Goal: Transaction & Acquisition: Purchase product/service

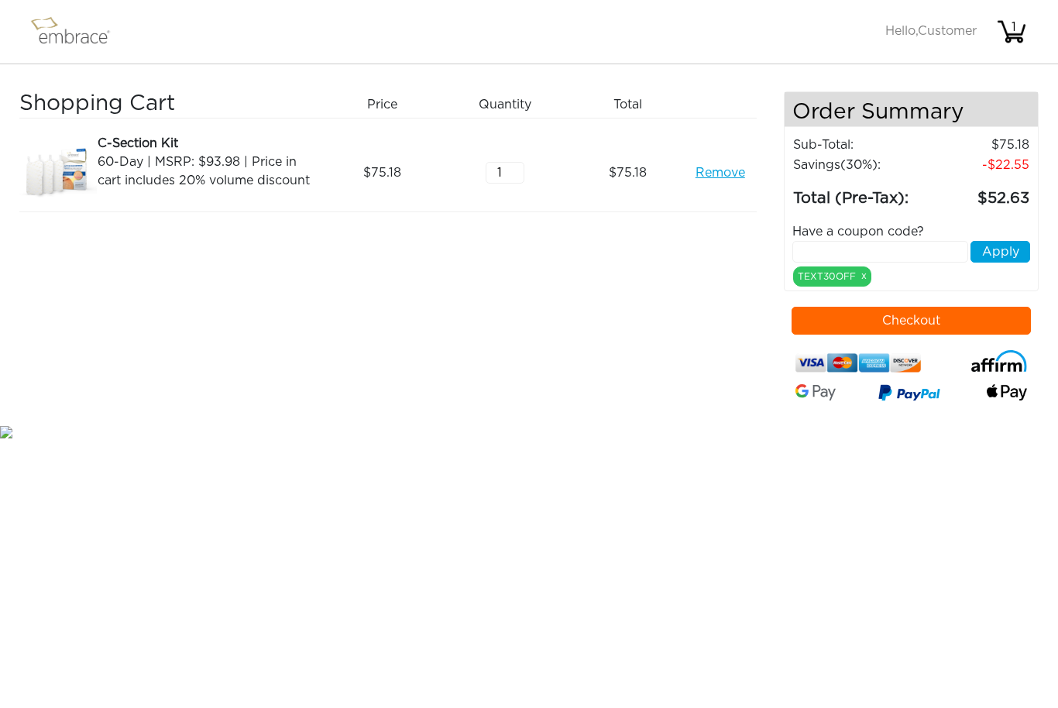
click at [62, 26] on img at bounding box center [77, 31] width 101 height 39
click at [62, 38] on img at bounding box center [77, 31] width 101 height 39
click at [49, 35] on img at bounding box center [77, 31] width 101 height 39
click at [49, 43] on img at bounding box center [77, 31] width 101 height 39
click at [944, 43] on div "Activate Coupons Hello, Customer 1" at bounding box center [957, 31] width 142 height 43
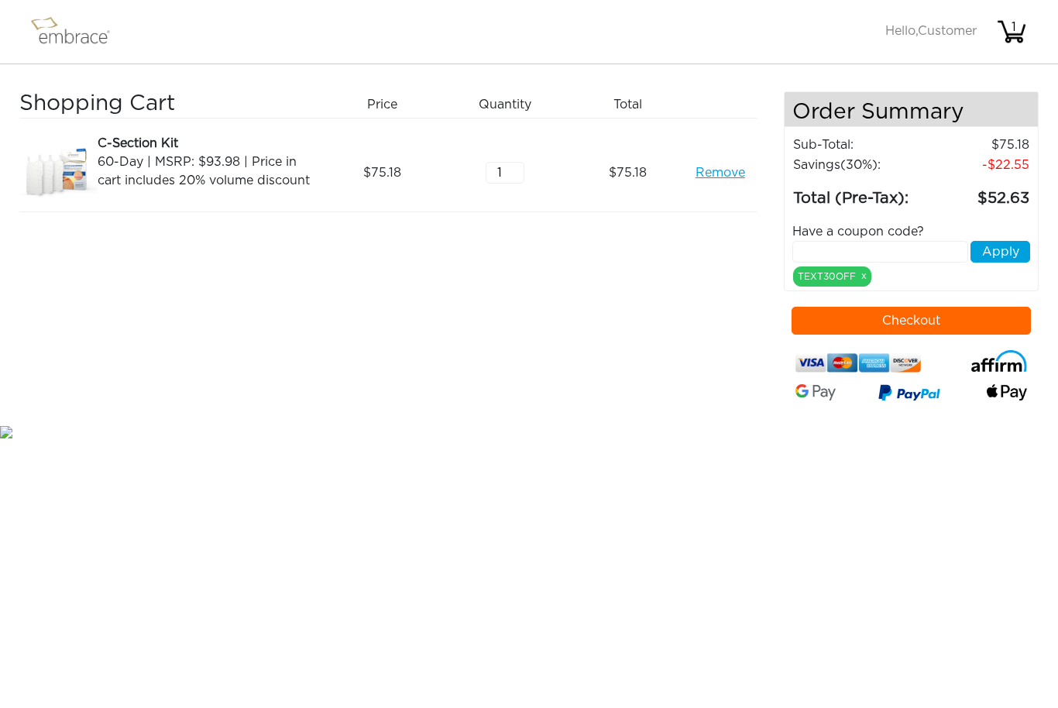
click at [926, 49] on div "Activate Coupons Hello, Customer 1" at bounding box center [957, 31] width 142 height 43
click at [78, 29] on img at bounding box center [77, 31] width 101 height 39
click at [728, 165] on link "Remove" at bounding box center [721, 172] width 50 height 19
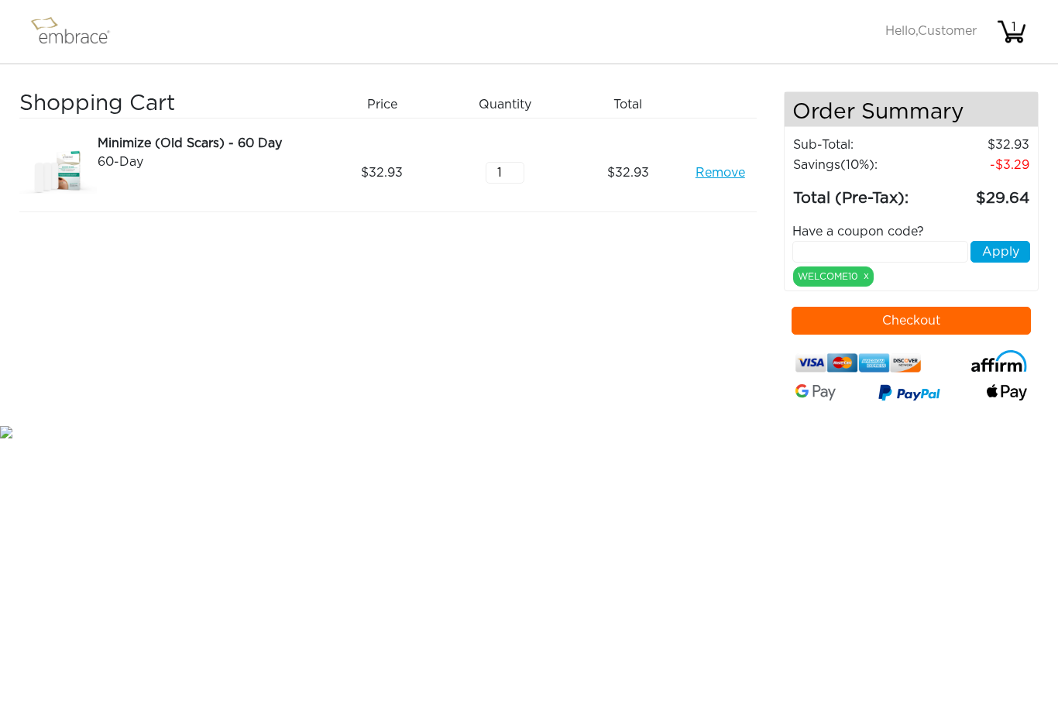
click at [906, 248] on input "text" at bounding box center [881, 252] width 176 height 22
type input "Text30"
click at [1016, 253] on button "Apply" at bounding box center [1001, 252] width 60 height 22
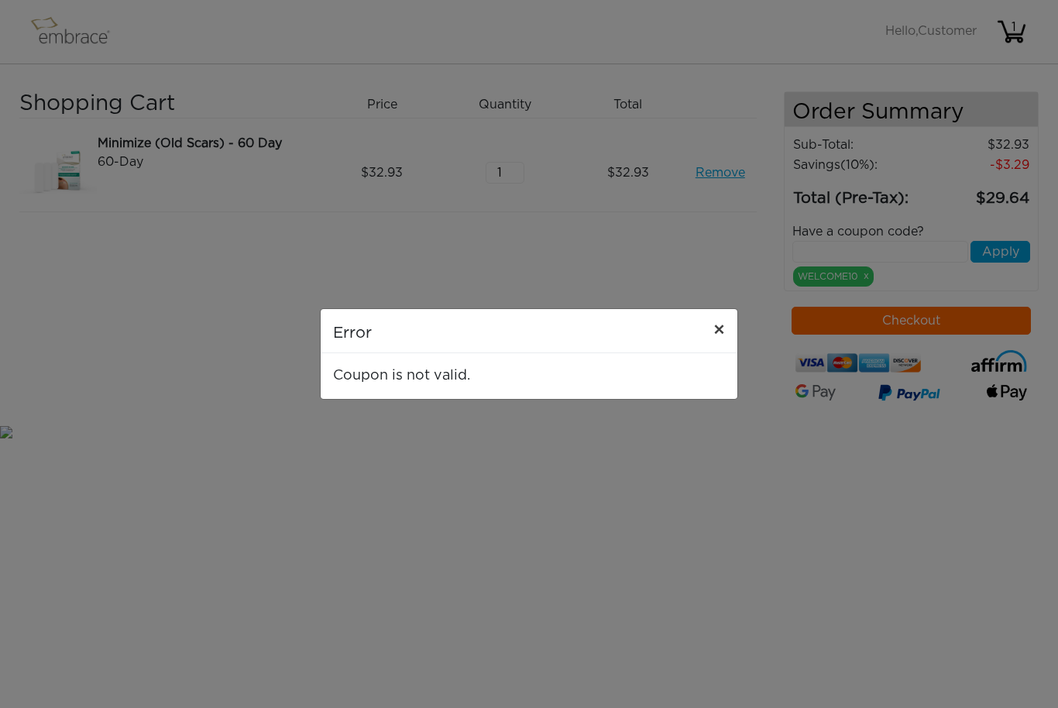
click at [703, 330] on button "×" at bounding box center [719, 330] width 36 height 43
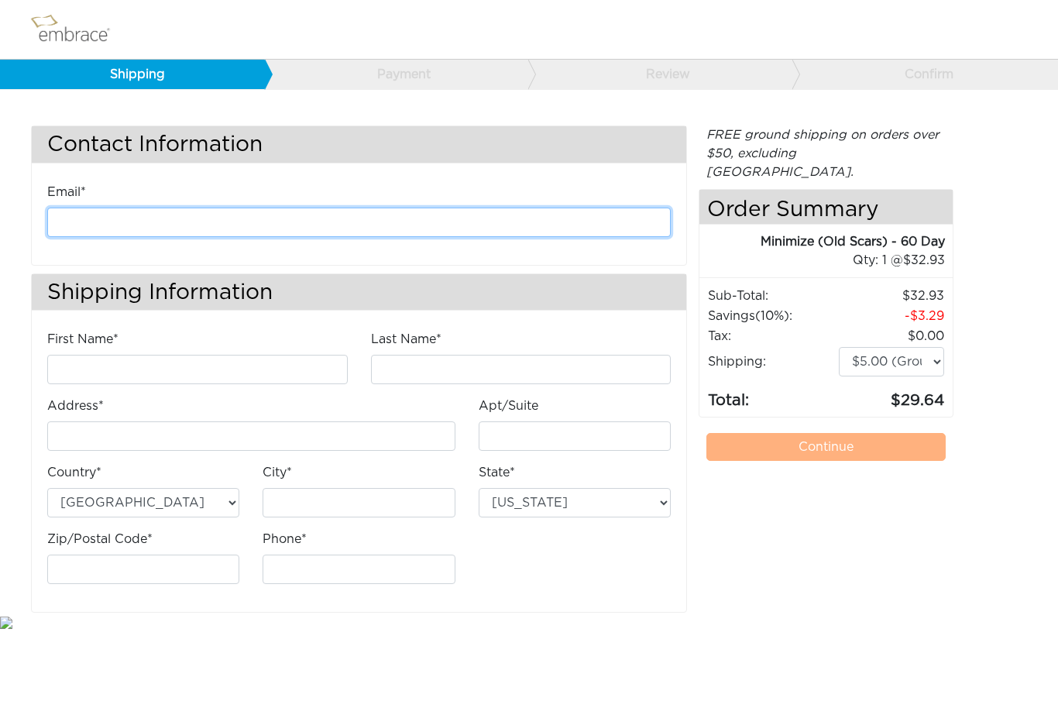
click at [455, 232] on input "email" at bounding box center [359, 222] width 624 height 29
type input "[PERSON_NAME][EMAIL_ADDRESS][PERSON_NAME][DOMAIN_NAME]"
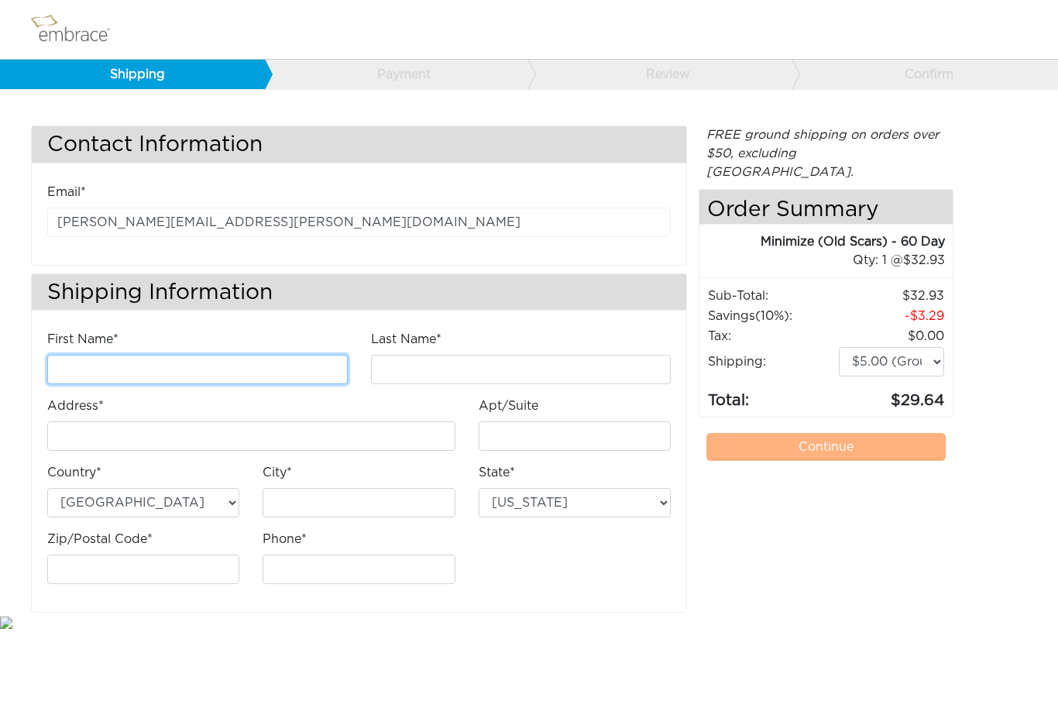
type input "[PERSON_NAME]"
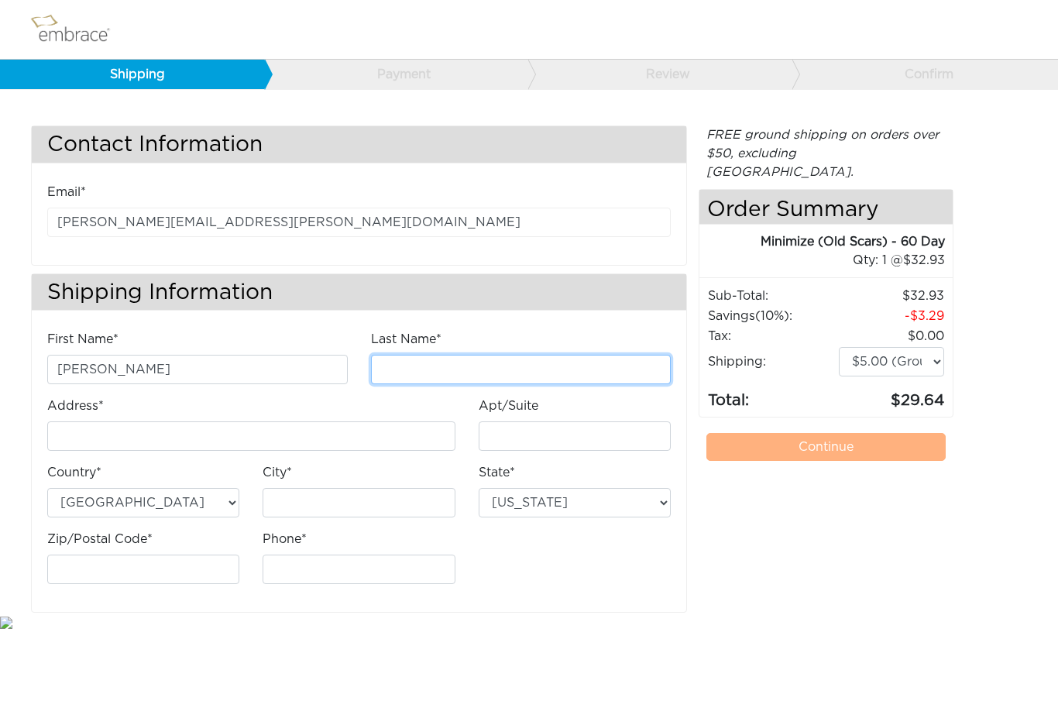
type input "[PERSON_NAME]"
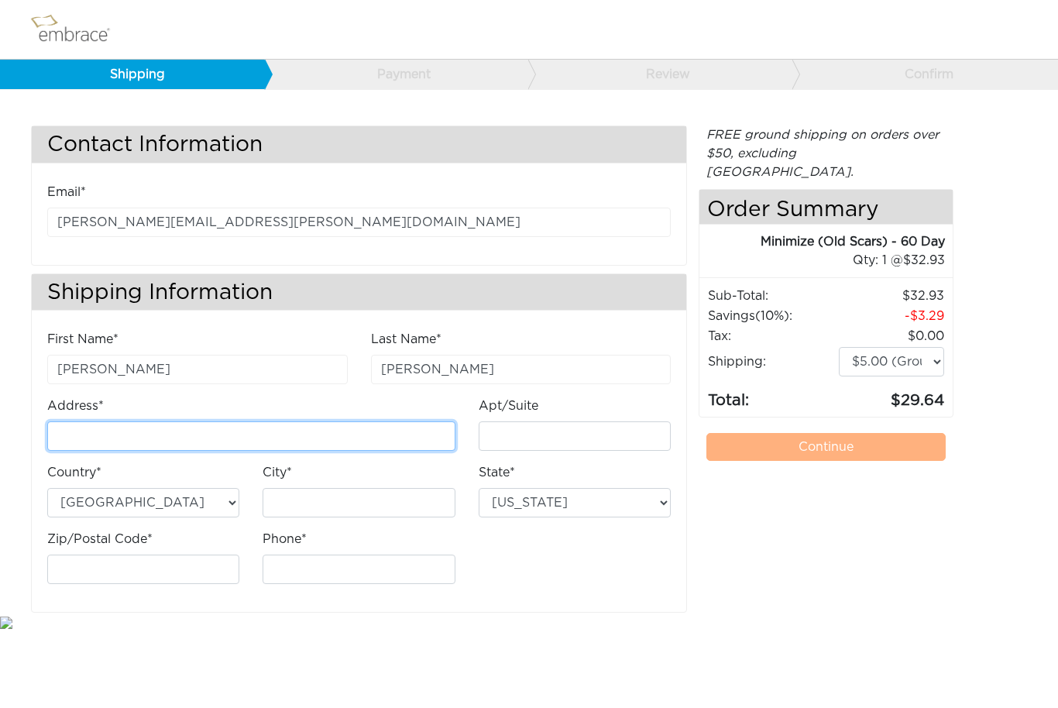
type input "[STREET_ADDRESS]"
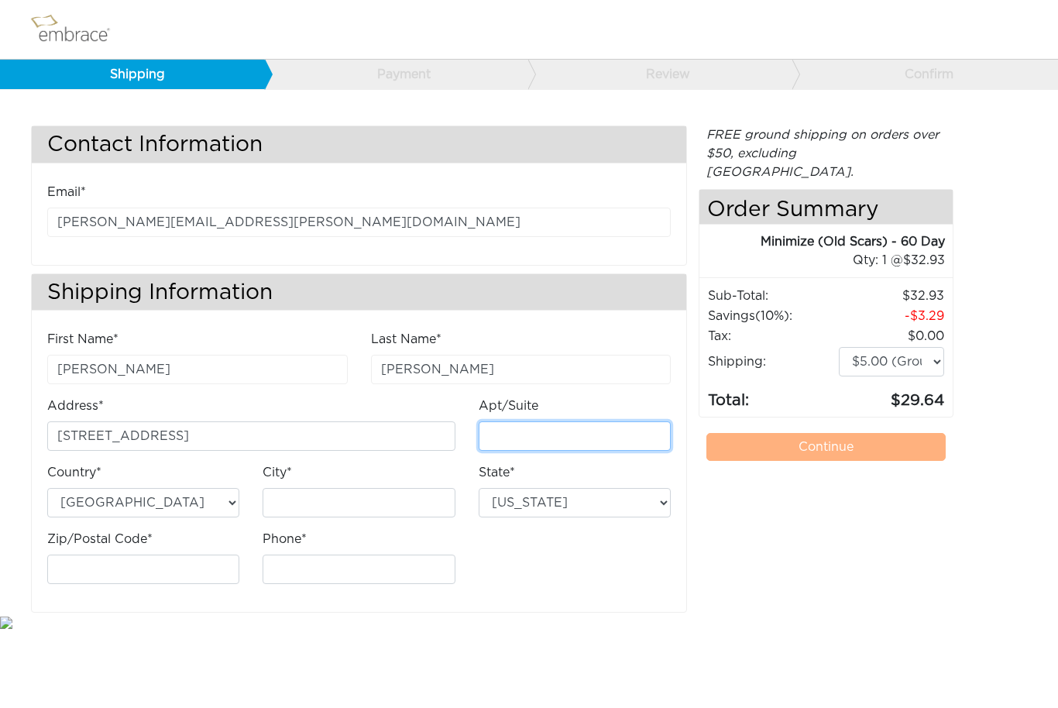
type input "371436"
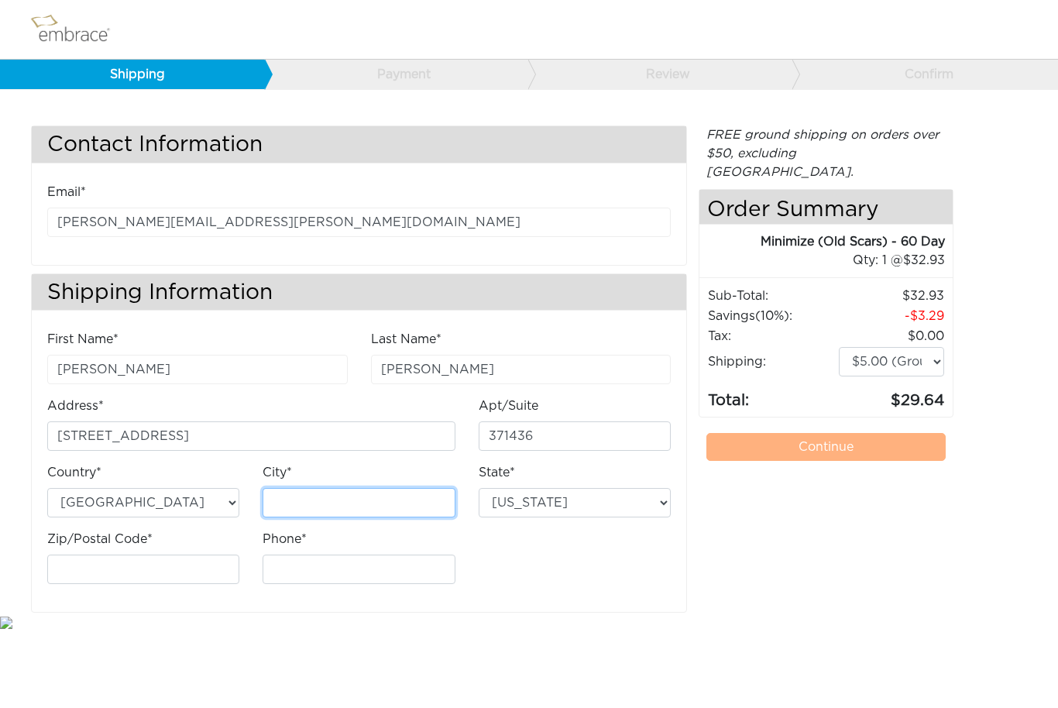
type input "Montara"
select select "CA"
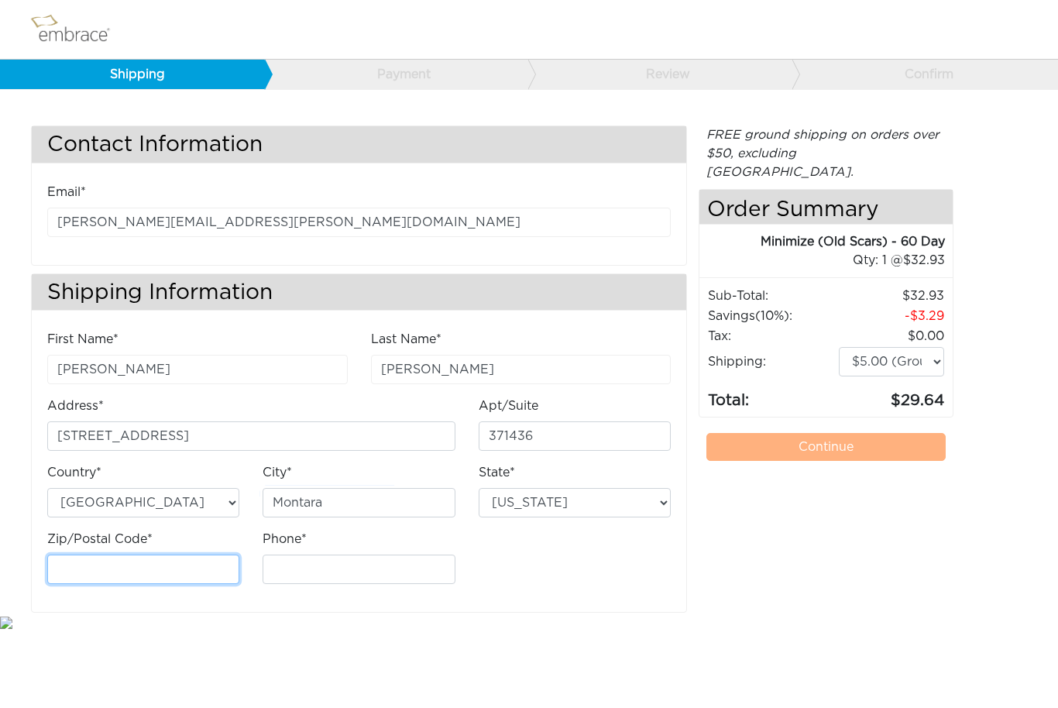
type input "94037"
type input "4084805955"
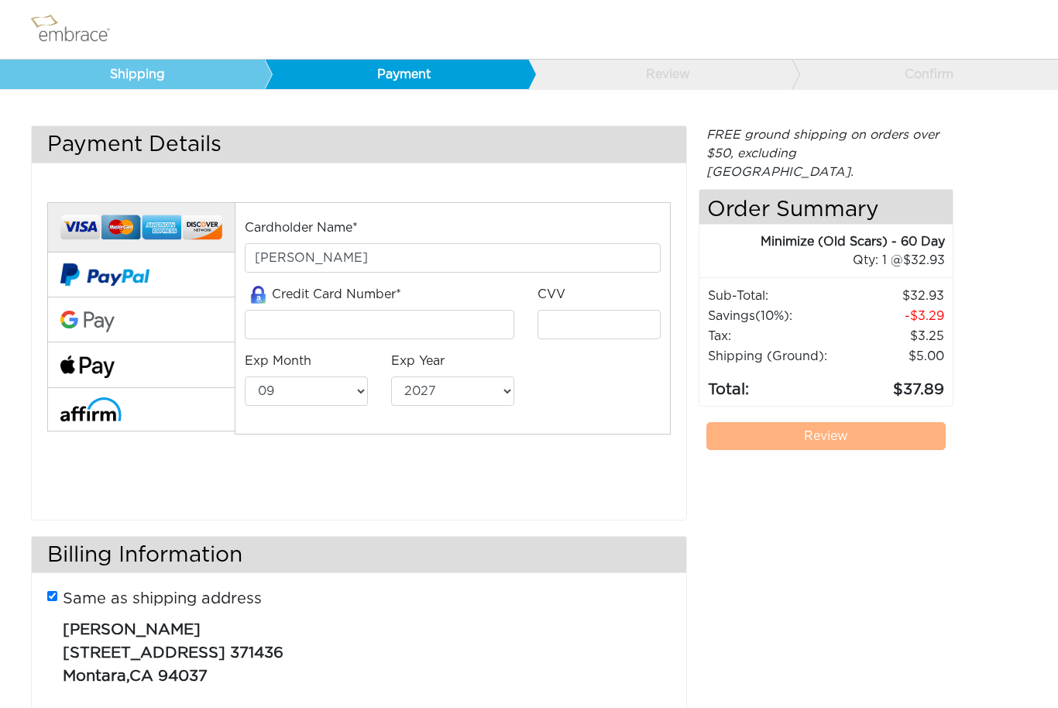
select select "9"
select select "2027"
click at [152, 374] on button at bounding box center [140, 365] width 187 height 46
